Goal: Check status: Check status

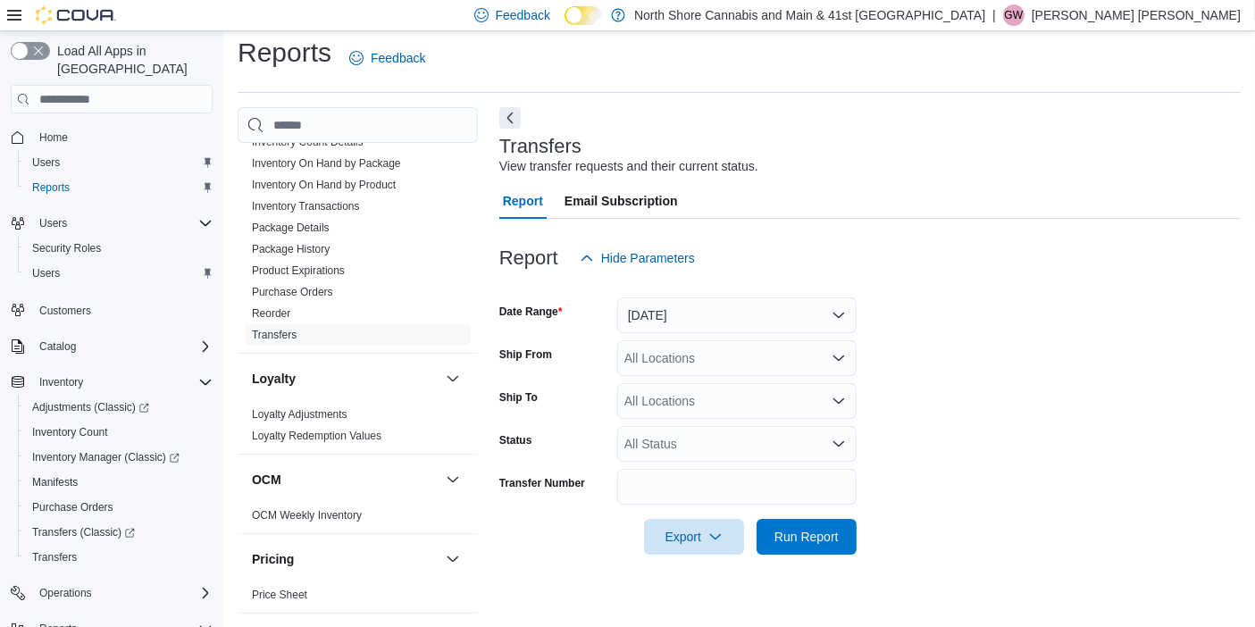
scroll to position [809, 0]
click at [293, 288] on link "Purchase Orders" at bounding box center [292, 294] width 81 height 13
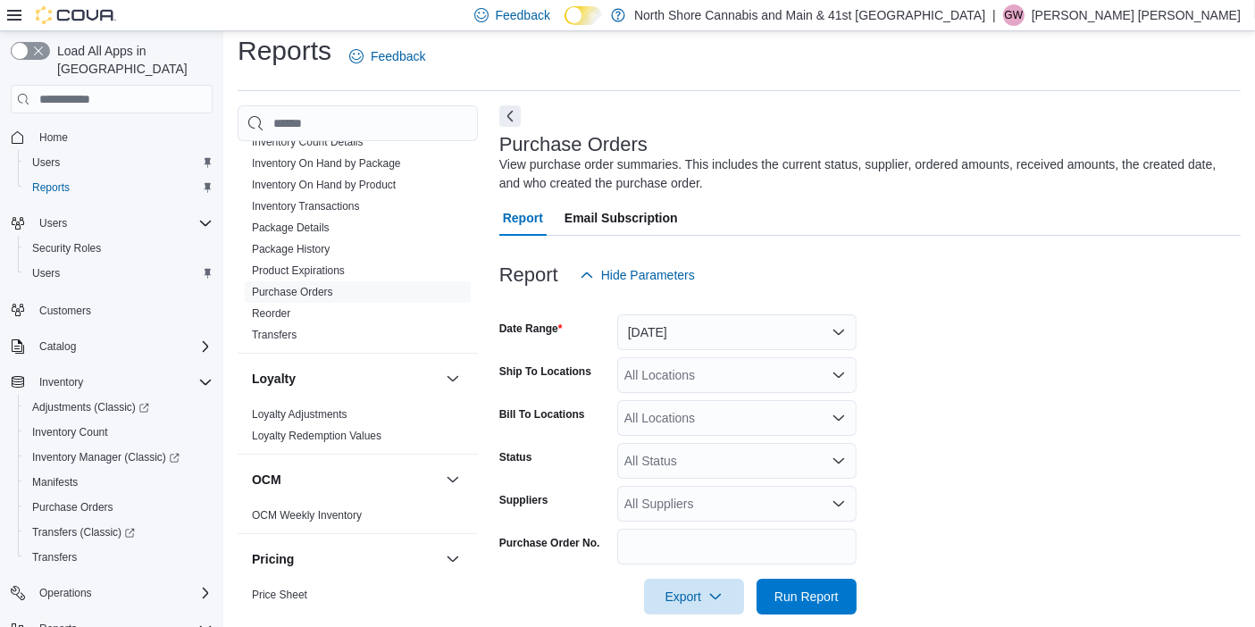
scroll to position [35, 0]
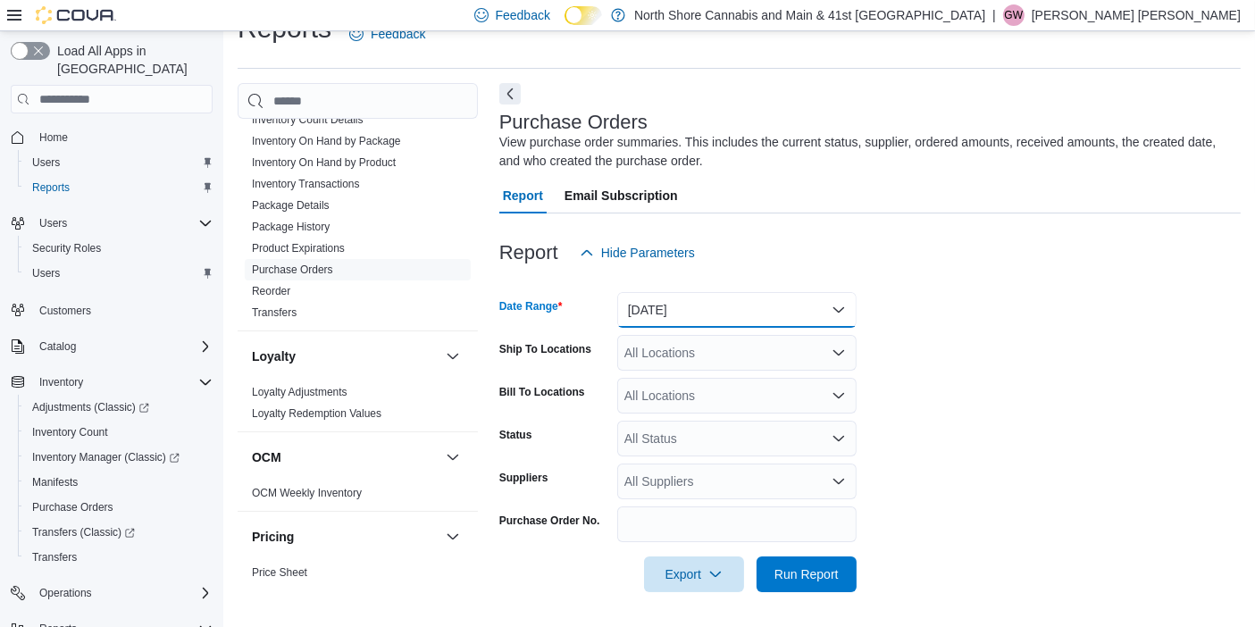
click at [734, 303] on button "Yesterday" at bounding box center [736, 310] width 239 height 36
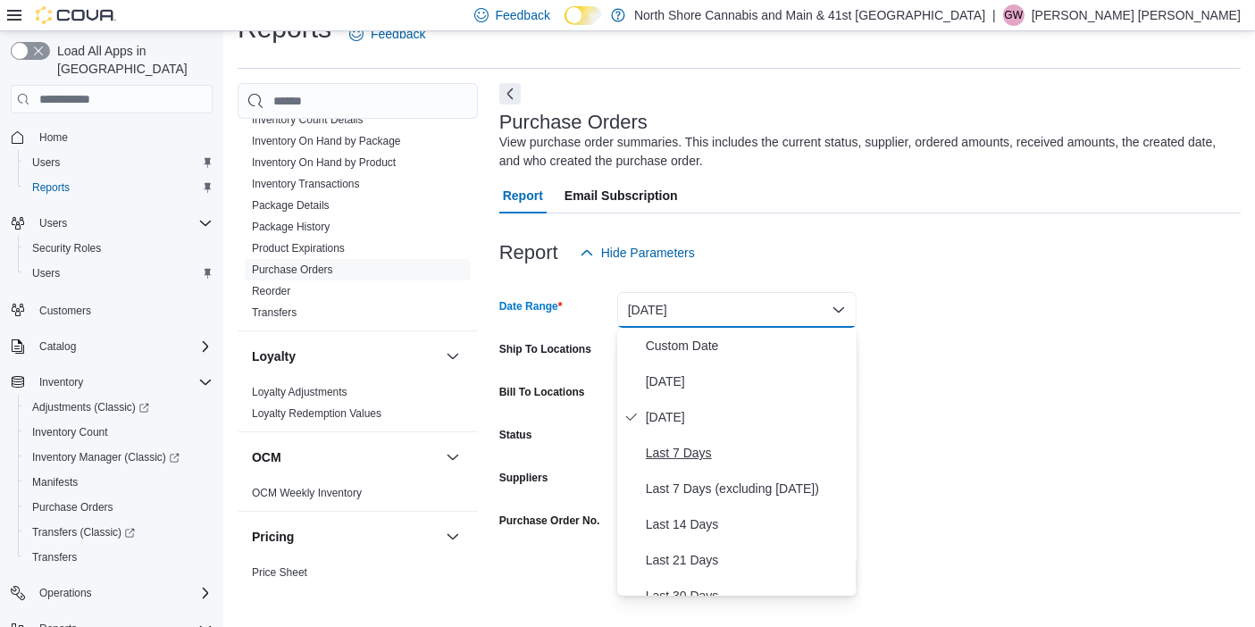
scroll to position [268, 0]
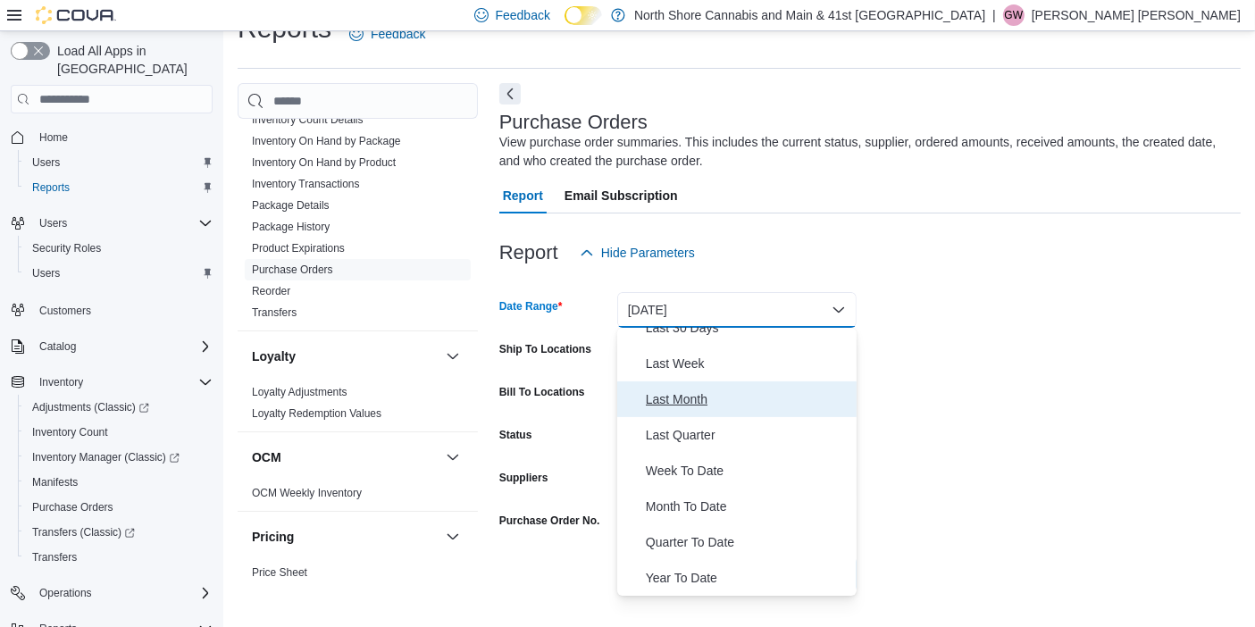
drag, startPoint x: 668, startPoint y: 401, endPoint x: 684, endPoint y: 406, distance: 15.8
click at [667, 400] on span "Last Month" at bounding box center [748, 399] width 204 height 21
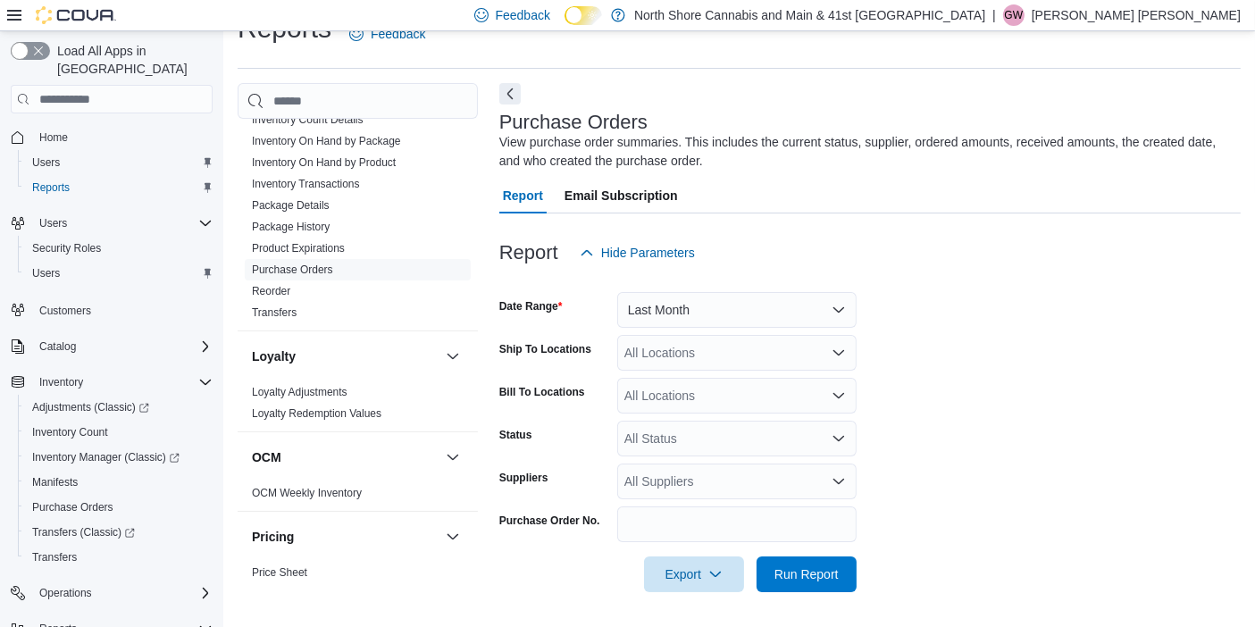
drag, startPoint x: 998, startPoint y: 462, endPoint x: 798, endPoint y: 531, distance: 211.6
click at [942, 483] on form "Date Range Last Month Ship To Locations All Locations Bill To Locations All Loc…" at bounding box center [870, 432] width 742 height 322
click at [775, 565] on span "Run Report" at bounding box center [807, 574] width 79 height 36
click at [749, 357] on div "All Locations" at bounding box center [736, 353] width 239 height 36
click at [961, 381] on form "Date Range Last Month Ship To Locations All Locations Bill To Locations All Loc…" at bounding box center [874, 432] width 750 height 322
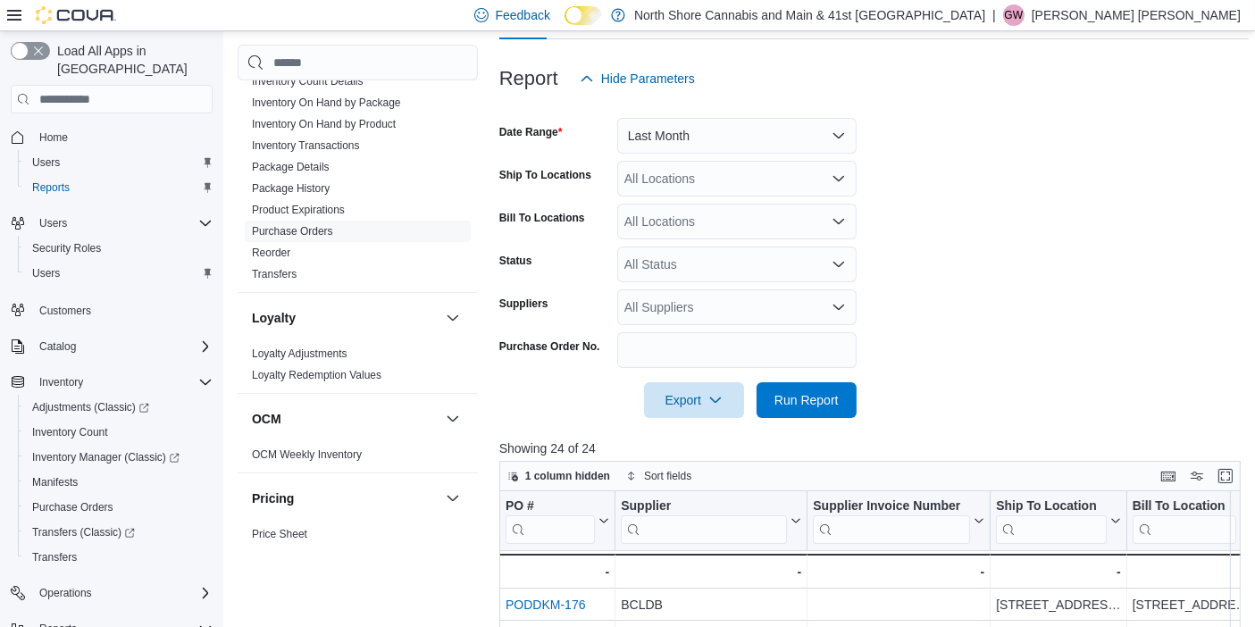
scroll to position [207, 0]
click at [676, 140] on button "Last Month" at bounding box center [736, 138] width 239 height 36
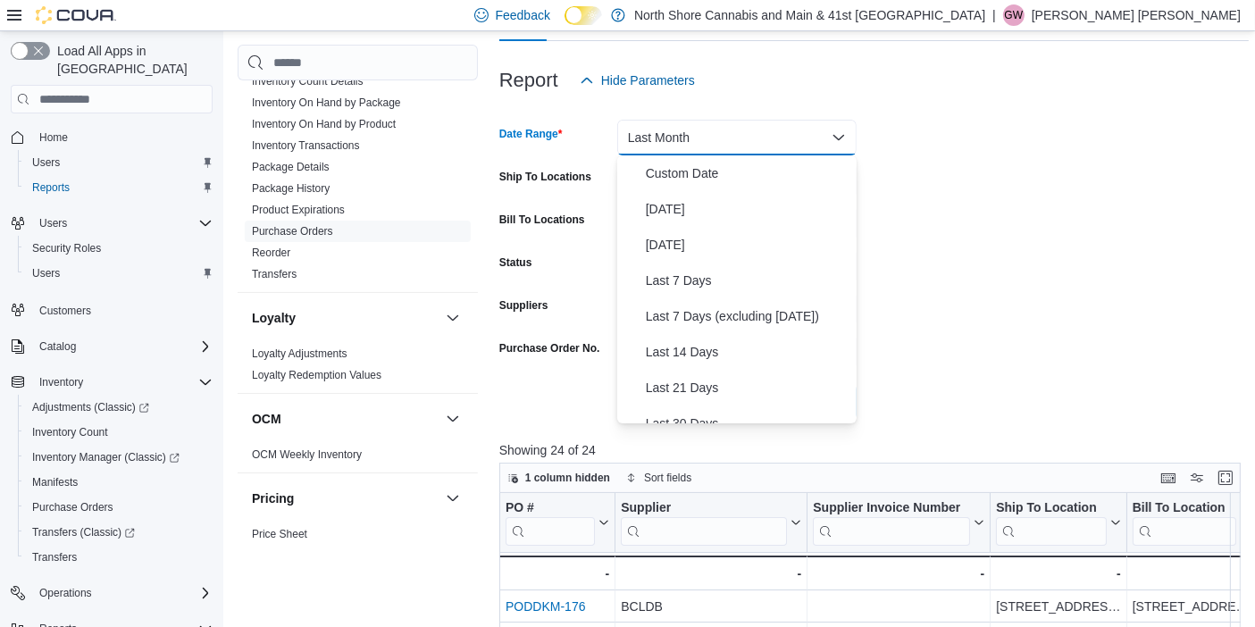
scroll to position [191, 0]
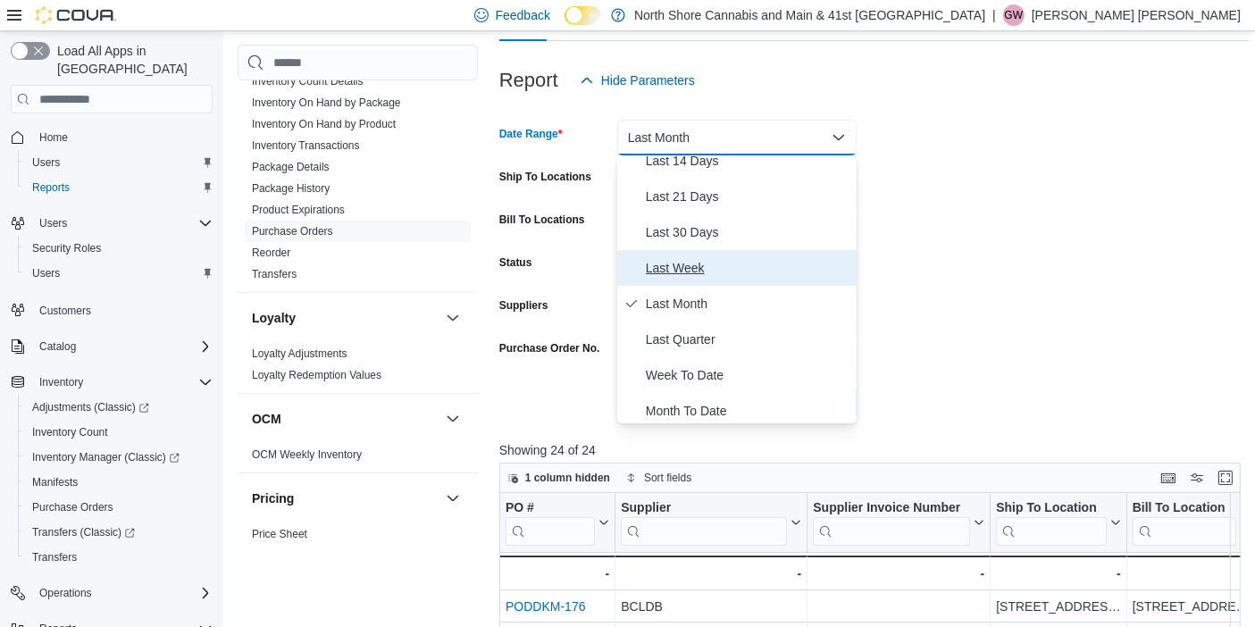
click at [710, 268] on span "Last Week" at bounding box center [748, 267] width 204 height 21
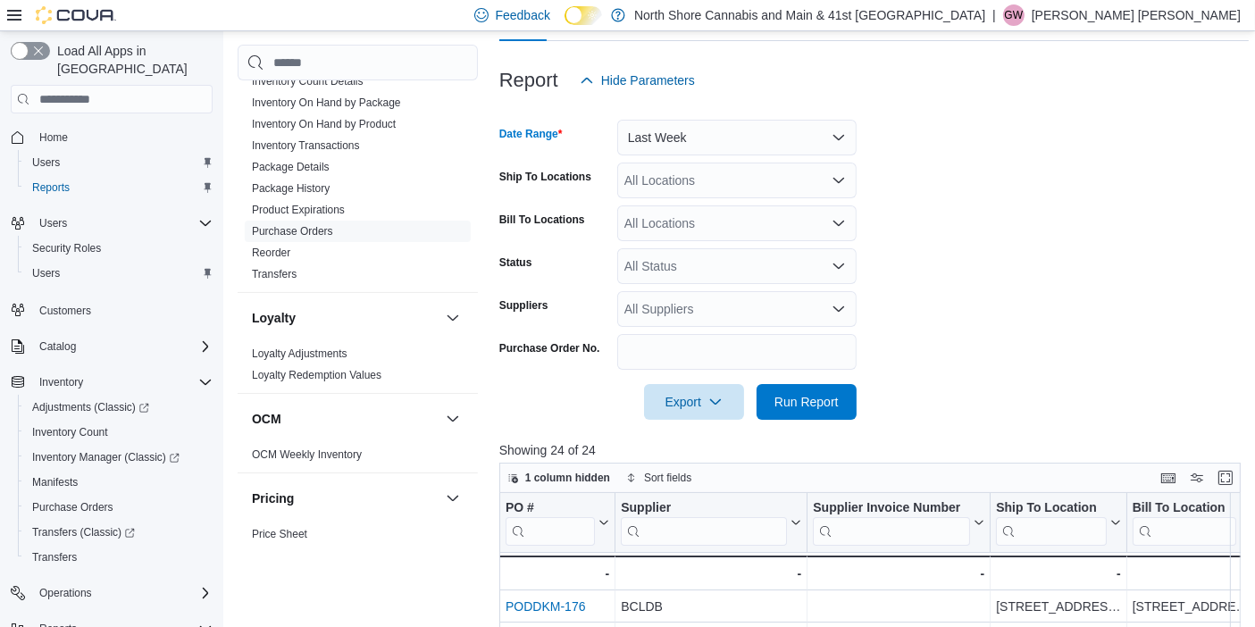
click at [804, 382] on div at bounding box center [874, 377] width 750 height 14
click at [809, 386] on span "Run Report" at bounding box center [807, 401] width 79 height 36
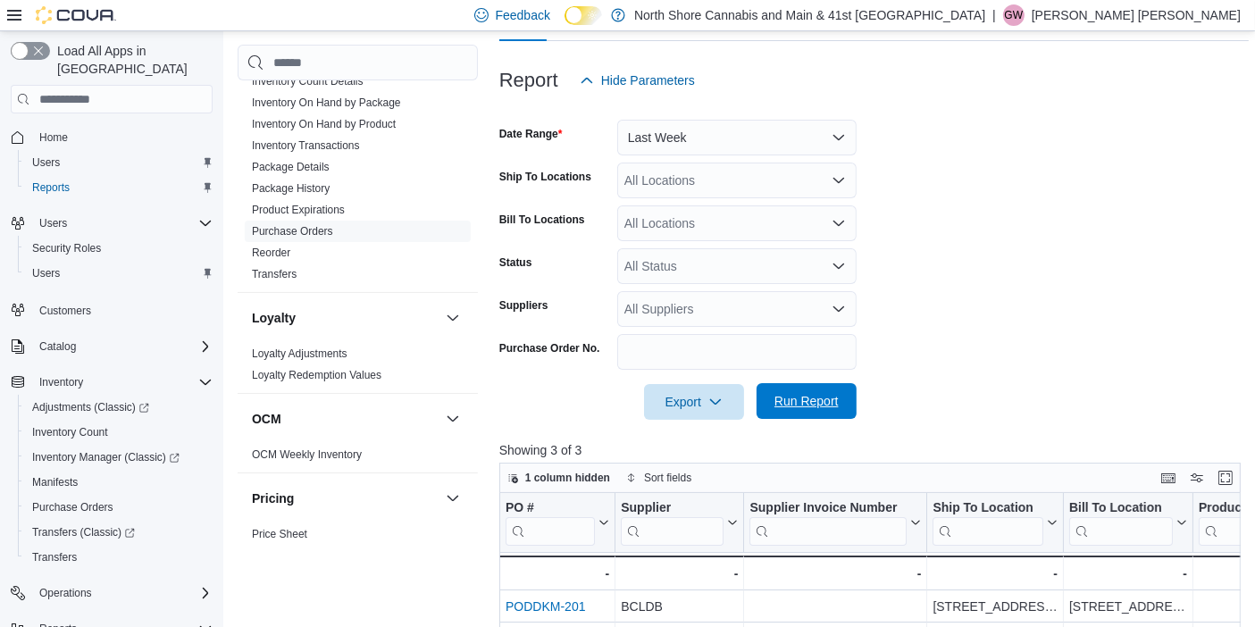
scroll to position [413, 0]
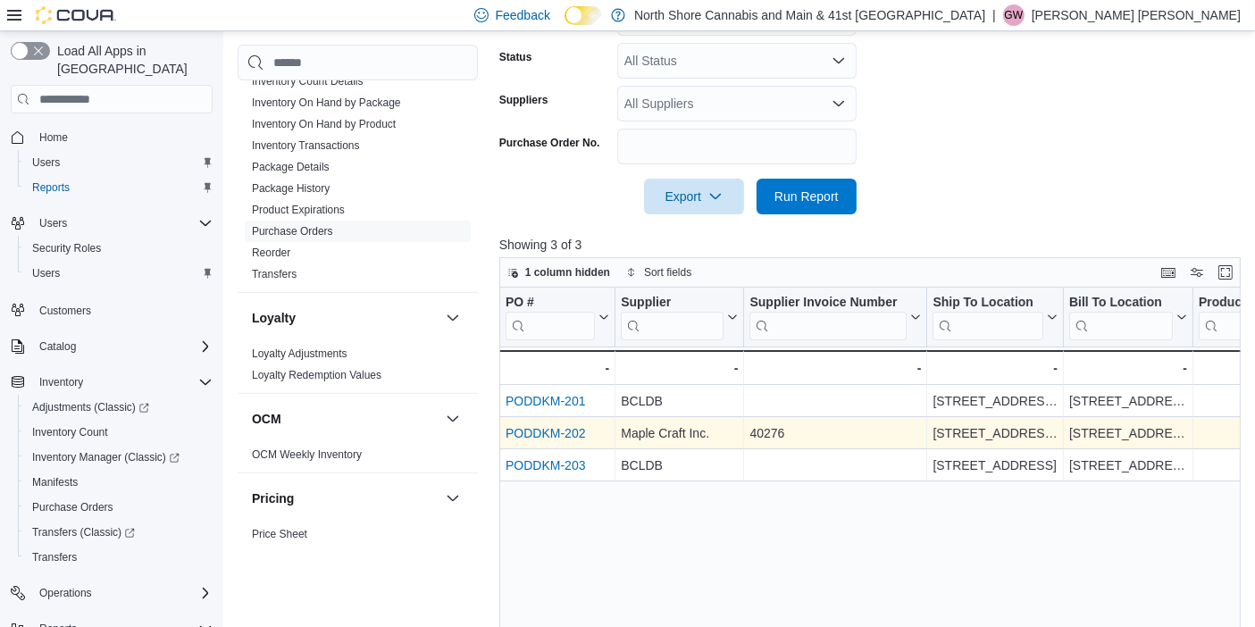
click at [560, 435] on link "PODDKM-202" at bounding box center [546, 433] width 80 height 14
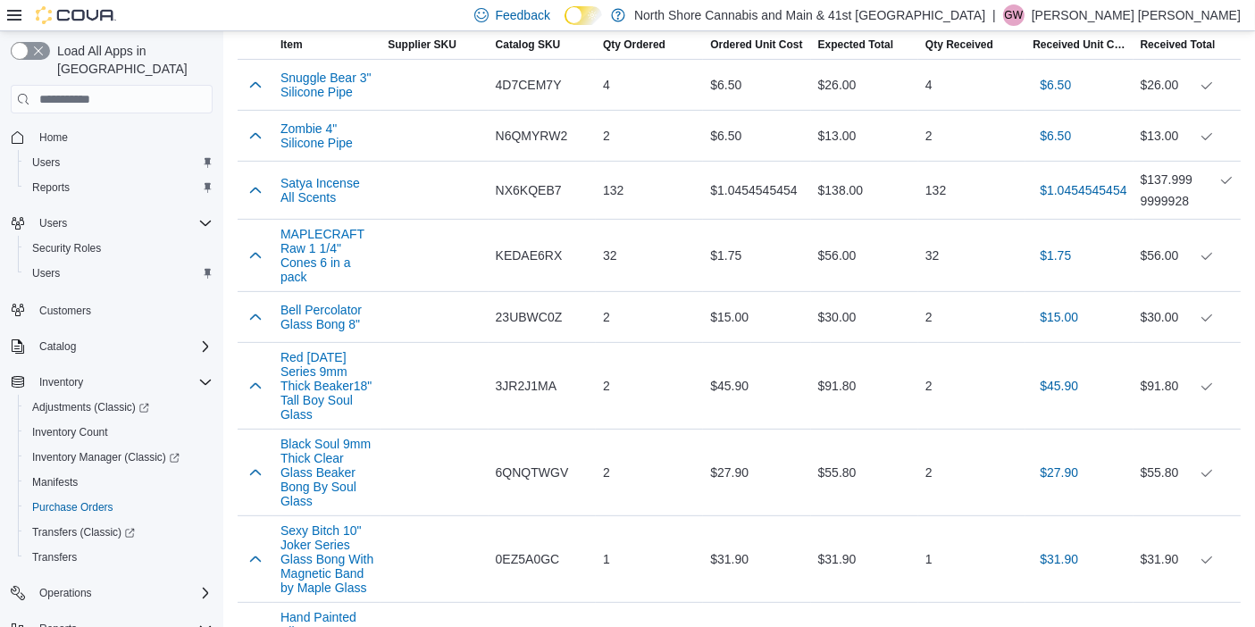
scroll to position [625, 0]
drag, startPoint x: 725, startPoint y: 154, endPoint x: 666, endPoint y: 186, distance: 67.2
click at [666, 186] on div "132" at bounding box center [649, 191] width 107 height 36
